Goal: Transaction & Acquisition: Obtain resource

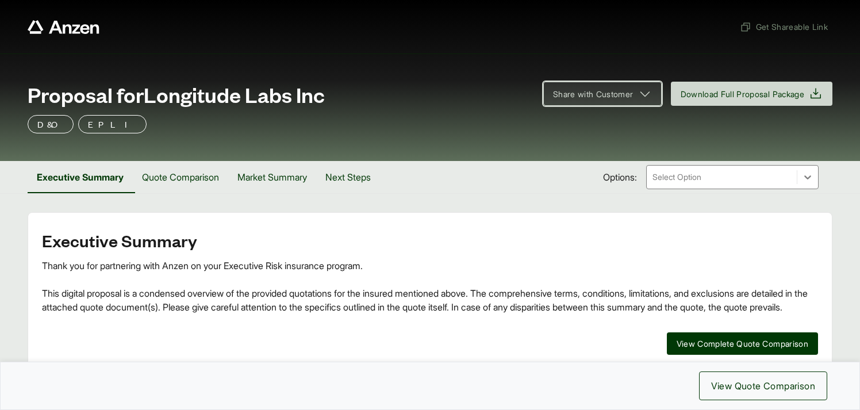
click at [609, 91] on span "Share with Customer" at bounding box center [593, 94] width 80 height 12
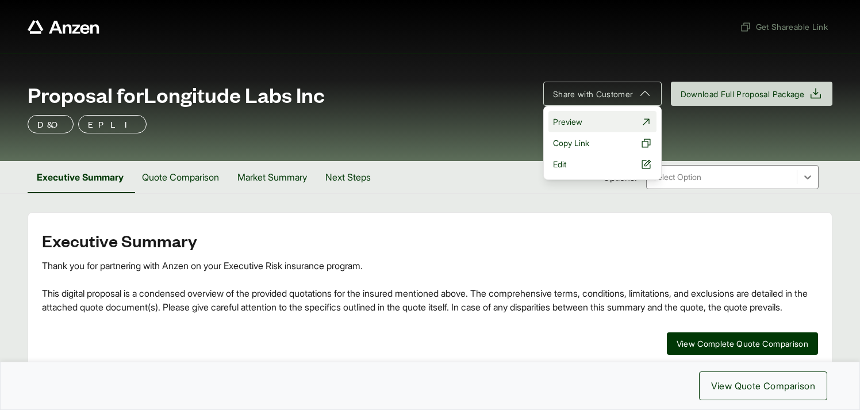
click at [571, 123] on span "Preview" at bounding box center [567, 122] width 29 height 12
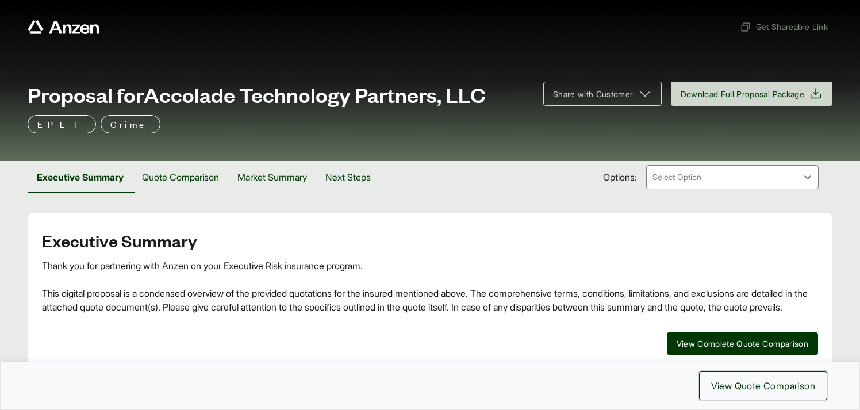
click at [824, 385] on button "View Quote Comparison" at bounding box center [763, 385] width 128 height 29
click at [778, 29] on span "Get Shareable Link" at bounding box center [784, 27] width 88 height 12
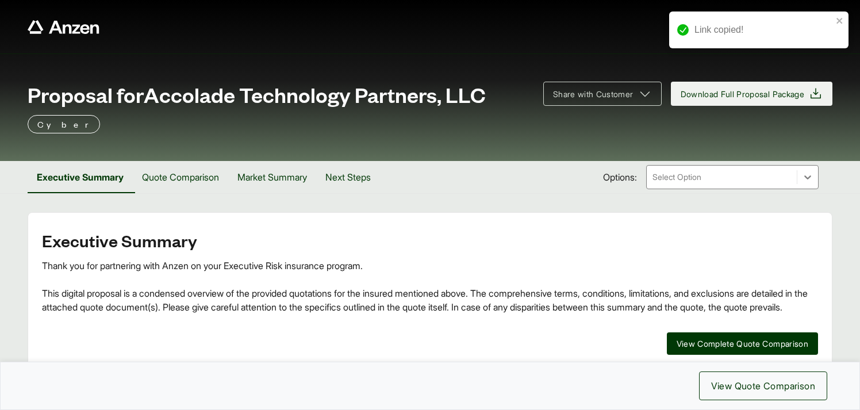
click at [737, 95] on span "Download Full Proposal Package" at bounding box center [742, 94] width 124 height 12
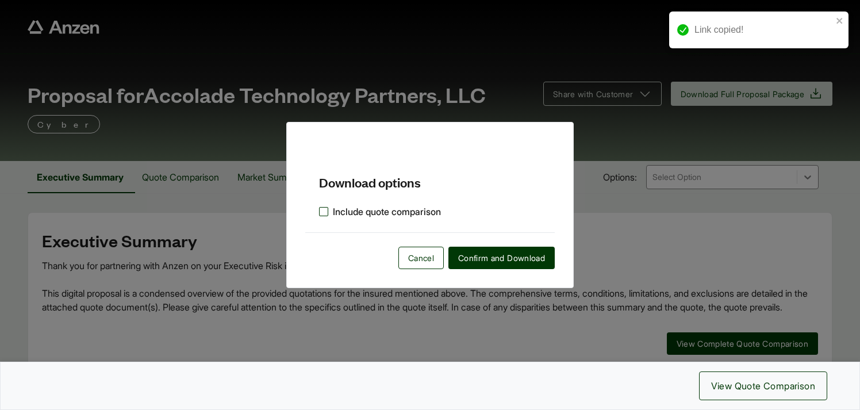
click at [324, 213] on label "Include quote comparison" at bounding box center [380, 212] width 122 height 14
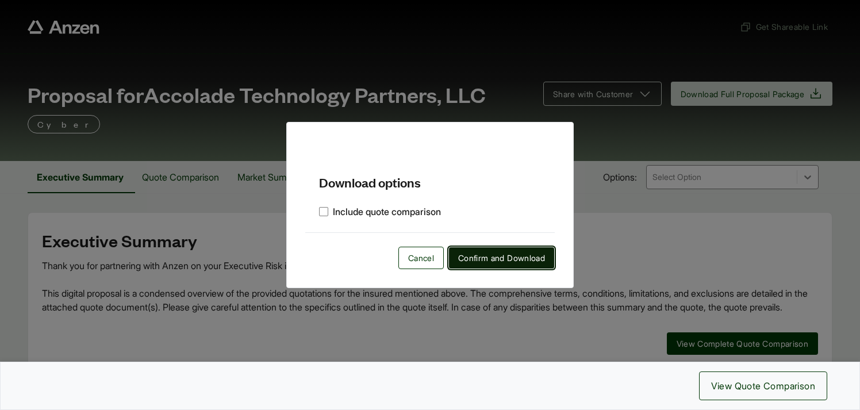
click at [472, 259] on span "Confirm and Download" at bounding box center [501, 258] width 87 height 12
